Goal: Answer question/provide support

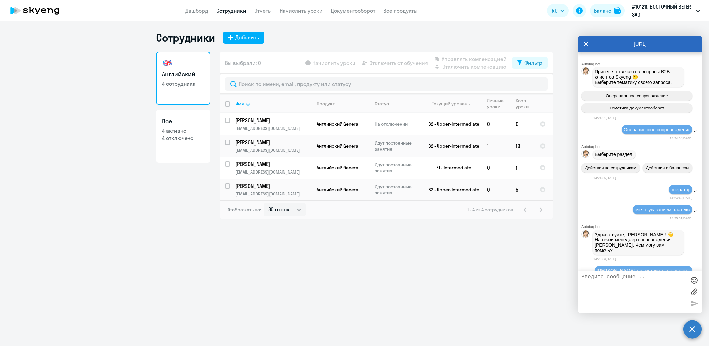
select select "30"
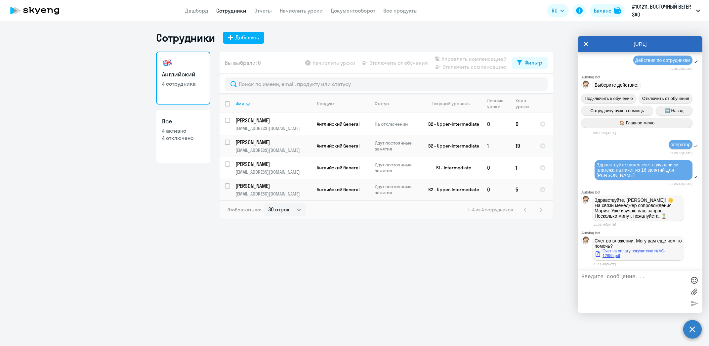
click at [638, 252] on link "Счет на оплату покупателю №AC-12855.pdf" at bounding box center [638, 253] width 87 height 9
click at [624, 281] on textarea at bounding box center [634, 292] width 105 height 36
type textarea "g"
click at [585, 283] on textarea "Пожалкйста укажите в счёте что хагятия для [PERSON_NAME]." at bounding box center [634, 292] width 105 height 36
drag, startPoint x: 604, startPoint y: 284, endPoint x: 580, endPoint y: 285, distance: 23.8
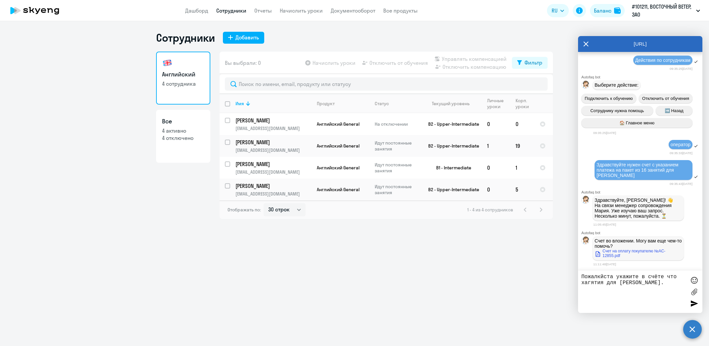
click at [582, 285] on textarea "Пожалкйста укажите в счёте что хагятия для [PERSON_NAME]." at bounding box center [634, 292] width 105 height 36
click at [675, 285] on textarea "Пожалуйста укажите в счёте что занятия для [PERSON_NAME]." at bounding box center [634, 292] width 105 height 36
type textarea "Пожалуйста укажите в счёте что занятия для [PERSON_NAME]. В этом же и состоял з…"
click at [693, 303] on div at bounding box center [695, 303] width 10 height 10
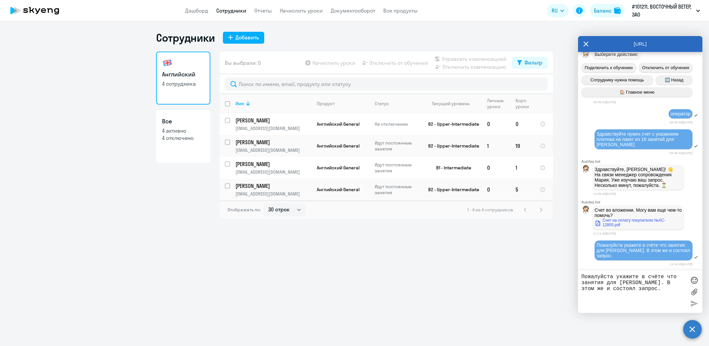
click at [598, 283] on textarea "Пожалуйста укажите в счёте что занятия для [PERSON_NAME]. В этом же и состоял з…" at bounding box center [634, 292] width 105 height 36
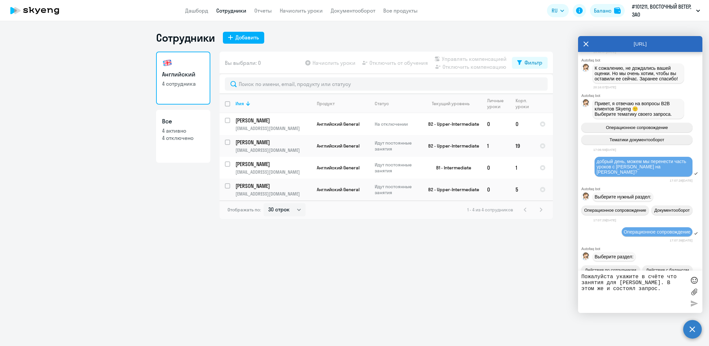
scroll to position [3409, 0]
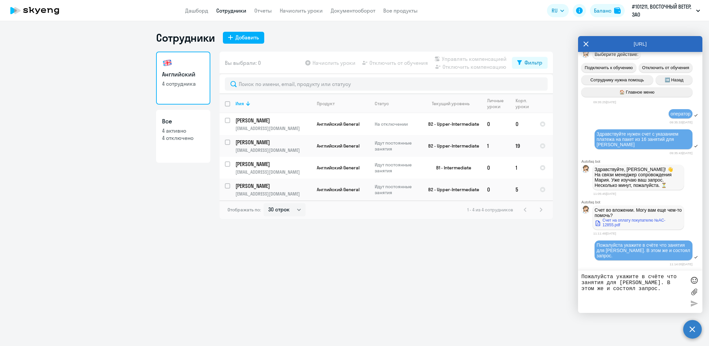
scroll to position [5005, 0]
click at [643, 288] on textarea "Пожалуйста укажите в счёте что занятия для [PERSON_NAME]. В этом же и состоял з…" at bounding box center [634, 292] width 105 height 36
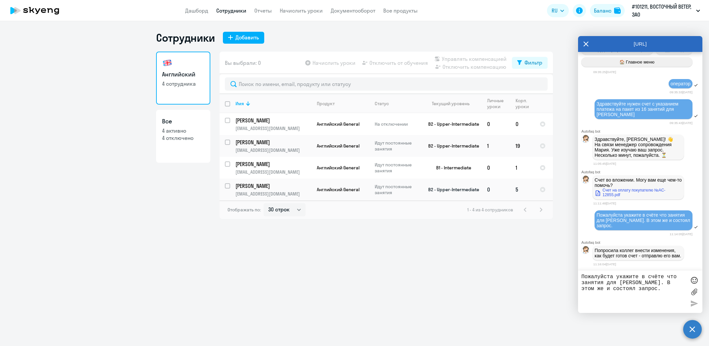
scroll to position [5041, 0]
